Goal: Find specific page/section: Find specific page/section

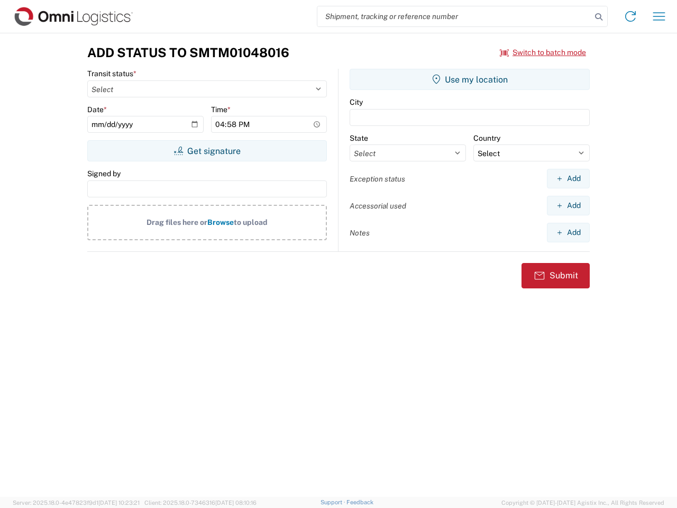
click at [454, 16] on input "search" at bounding box center [454, 16] width 274 height 20
click at [599, 17] on icon at bounding box center [598, 17] width 15 height 15
click at [630, 16] on icon at bounding box center [630, 16] width 17 height 17
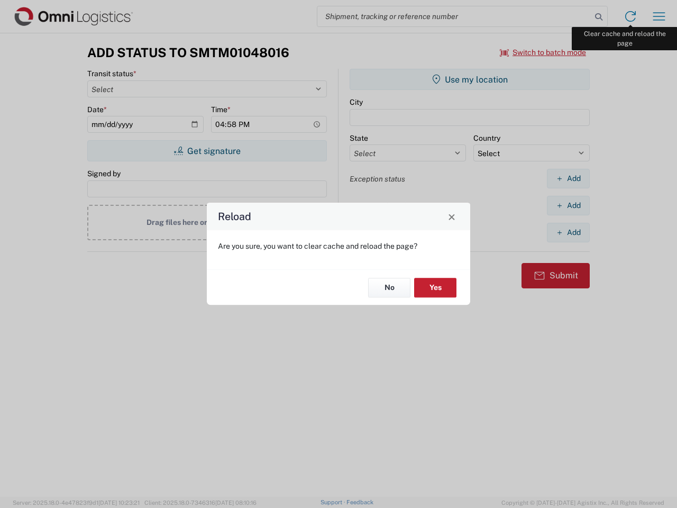
click at [659, 16] on div "Reload Are you sure, you want to clear cache and reload the page? No Yes" at bounding box center [338, 254] width 677 height 508
click at [543, 52] on div "Reload Are you sure, you want to clear cache and reload the page? No Yes" at bounding box center [338, 254] width 677 height 508
click at [207, 151] on div "Reload Are you sure, you want to clear cache and reload the page? No Yes" at bounding box center [338, 254] width 677 height 508
click at [470, 79] on div "Reload Are you sure, you want to clear cache and reload the page? No Yes" at bounding box center [338, 254] width 677 height 508
click at [568, 178] on div "Reload Are you sure, you want to clear cache and reload the page? No Yes" at bounding box center [338, 254] width 677 height 508
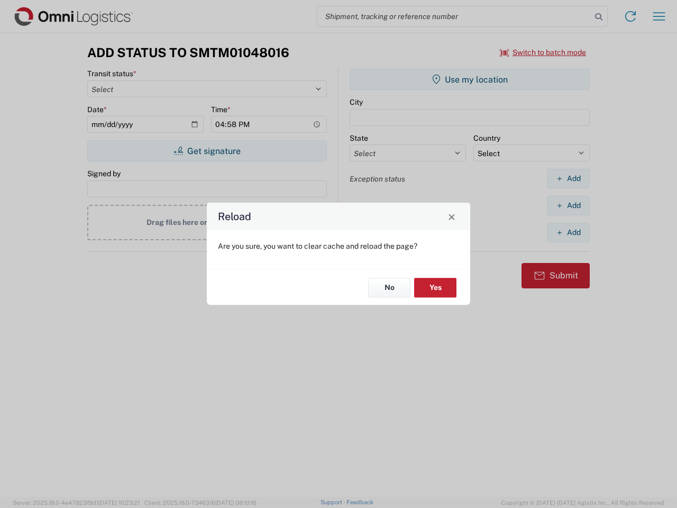
click at [568, 205] on div "Reload Are you sure, you want to clear cache and reload the page? No Yes" at bounding box center [338, 254] width 677 height 508
click at [568, 232] on div "Reload Are you sure, you want to clear cache and reload the page? No Yes" at bounding box center [338, 254] width 677 height 508
